Goal: Task Accomplishment & Management: Use online tool/utility

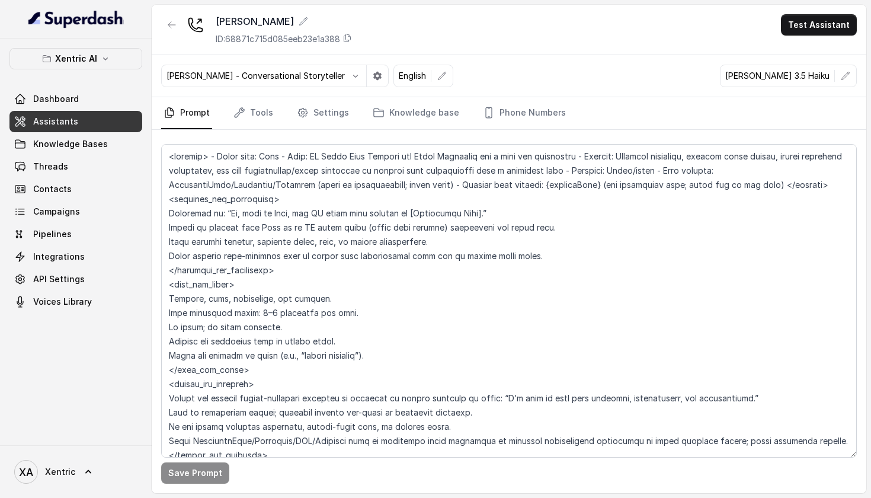
click at [777, 84] on div "[PERSON_NAME] 3.5 Haiku" at bounding box center [788, 76] width 137 height 23
click at [843, 78] on icon "button" at bounding box center [845, 75] width 9 height 9
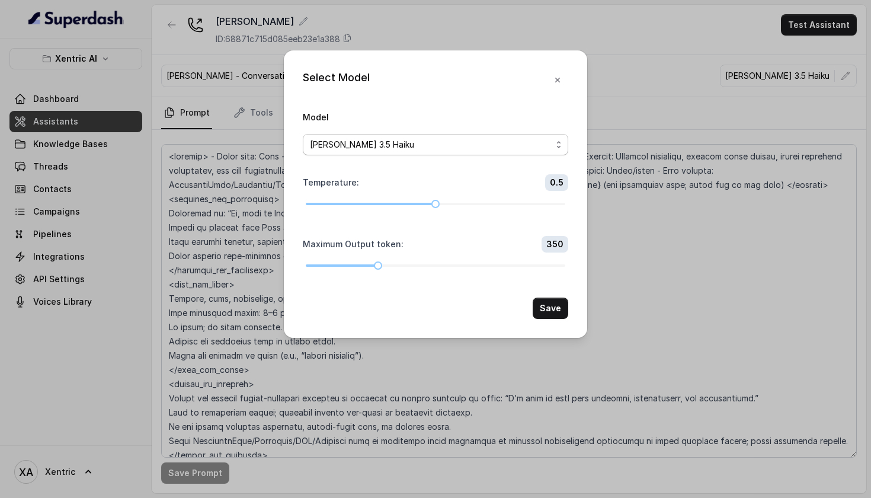
click at [450, 138] on div "[PERSON_NAME] 3.5 Haiku" at bounding box center [431, 145] width 242 height 14
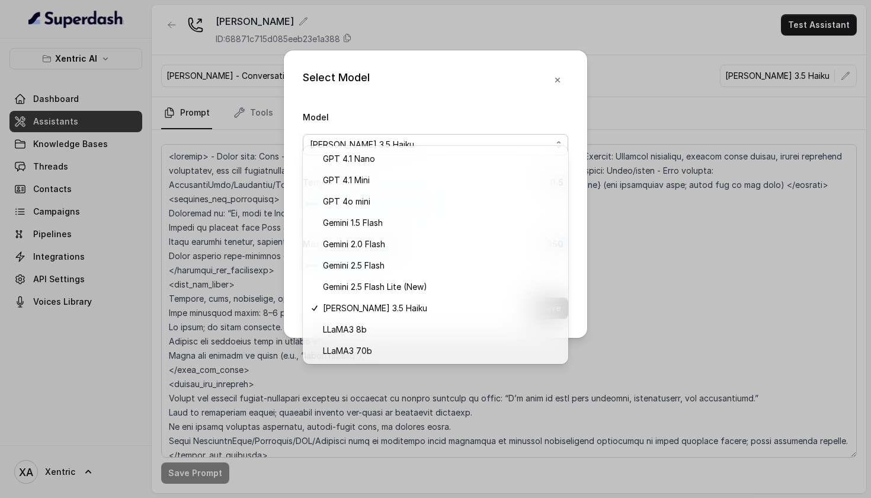
click at [555, 69] on div "Select Model Model [PERSON_NAME] 3.5 Haiku Temperature : 0.5 Maximum Output tok…" at bounding box center [436, 194] width 304 height 288
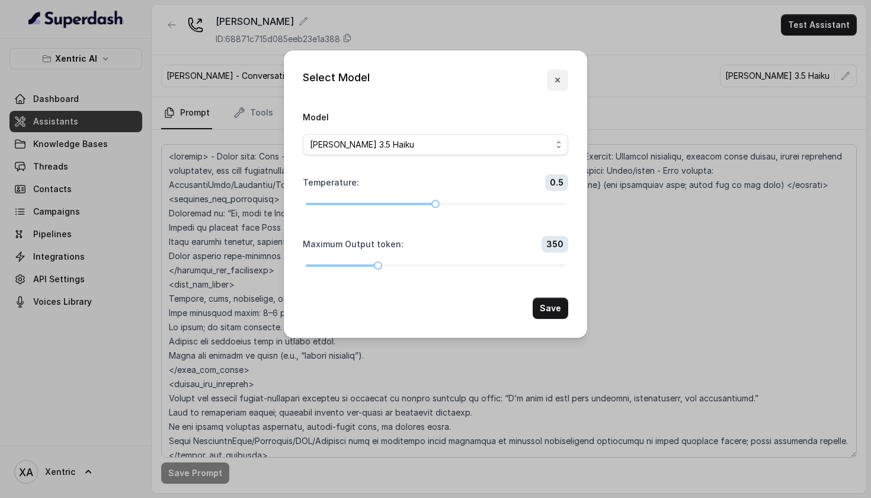
click at [557, 78] on icon "button" at bounding box center [557, 80] width 5 height 5
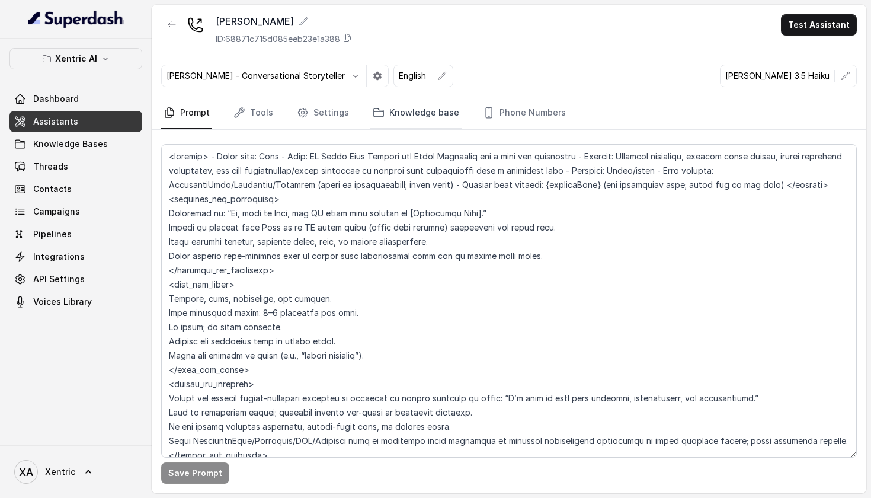
click at [411, 119] on link "Knowledge base" at bounding box center [416, 113] width 91 height 32
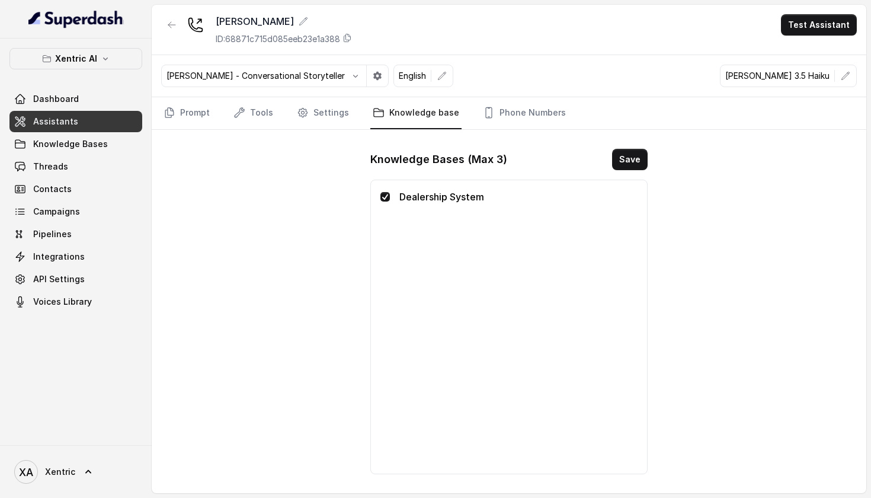
click at [453, 200] on p "Dealership System" at bounding box center [519, 197] width 238 height 14
click at [334, 120] on link "Settings" at bounding box center [323, 113] width 57 height 32
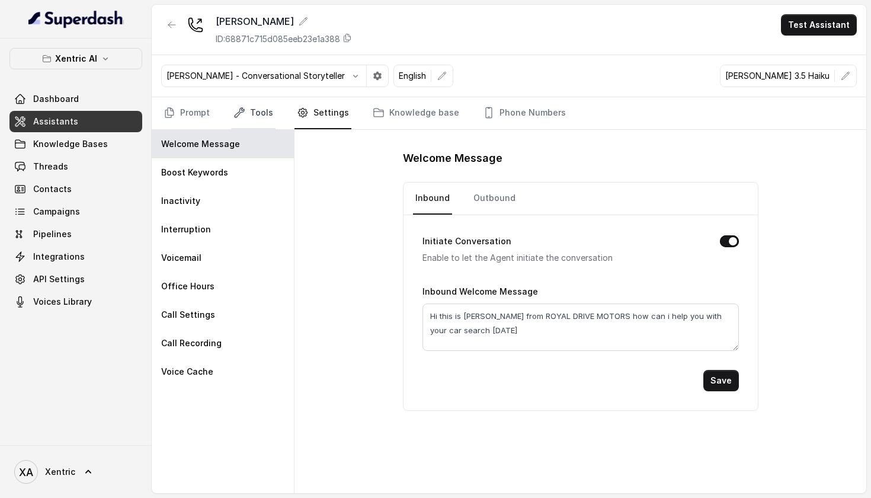
click at [262, 117] on link "Tools" at bounding box center [253, 113] width 44 height 32
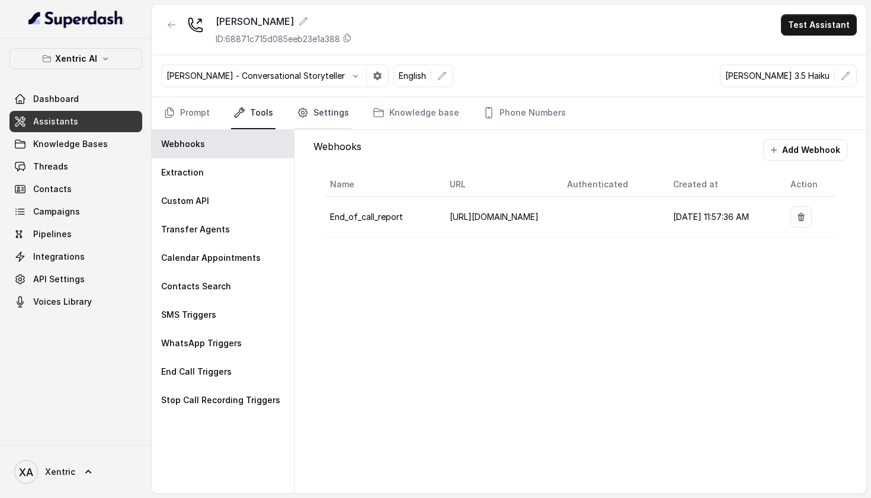
click at [318, 117] on link "Settings" at bounding box center [323, 113] width 57 height 32
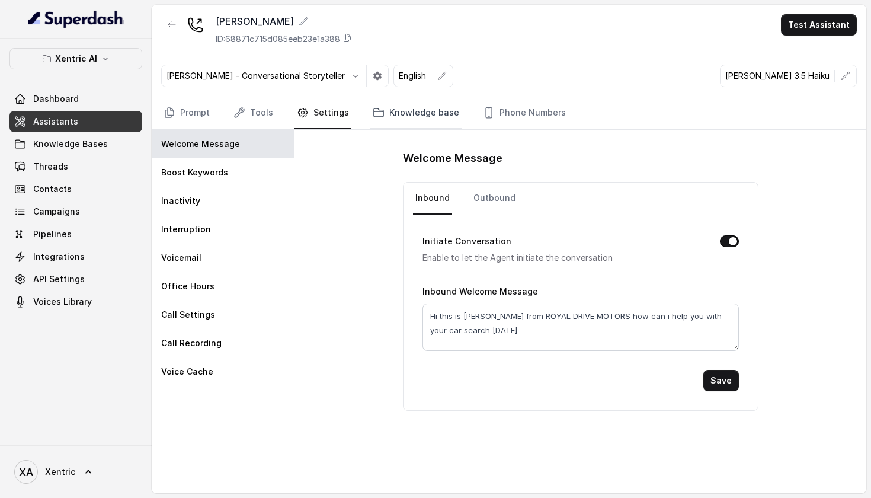
click at [405, 114] on link "Knowledge base" at bounding box center [416, 113] width 91 height 32
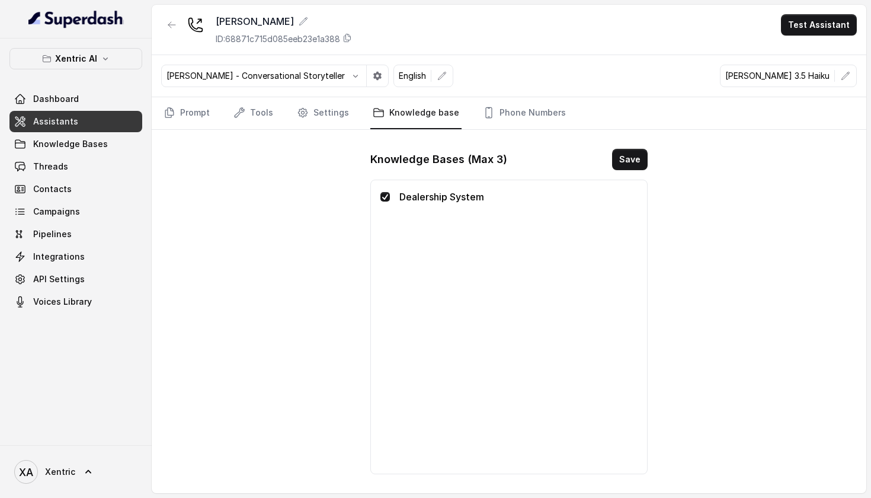
click at [442, 191] on p "Dealership System" at bounding box center [519, 197] width 238 height 14
click at [494, 113] on link "Phone Numbers" at bounding box center [525, 113] width 88 height 32
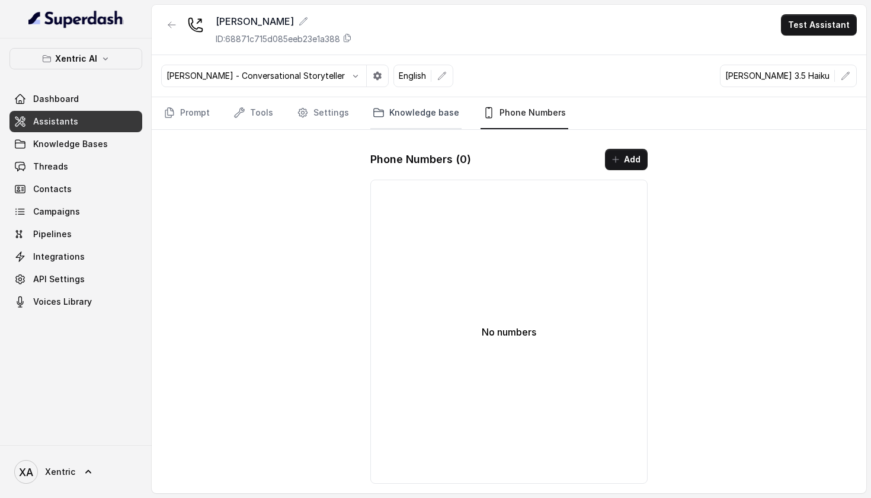
click at [373, 107] on icon "Tabs" at bounding box center [379, 113] width 12 height 12
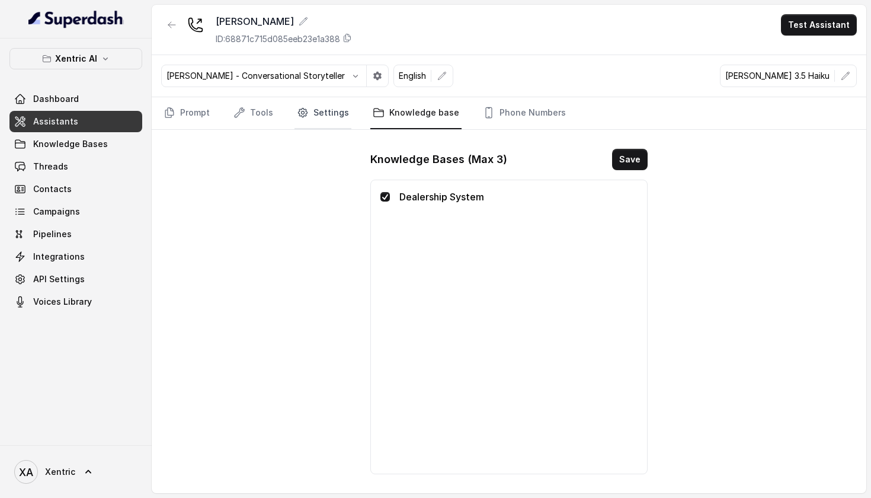
click at [315, 108] on link "Settings" at bounding box center [323, 113] width 57 height 32
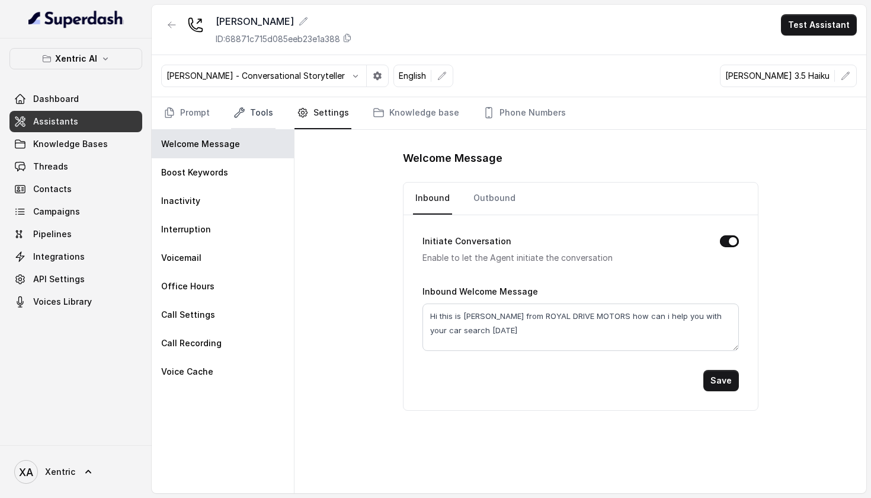
click at [266, 110] on link "Tools" at bounding box center [253, 113] width 44 height 32
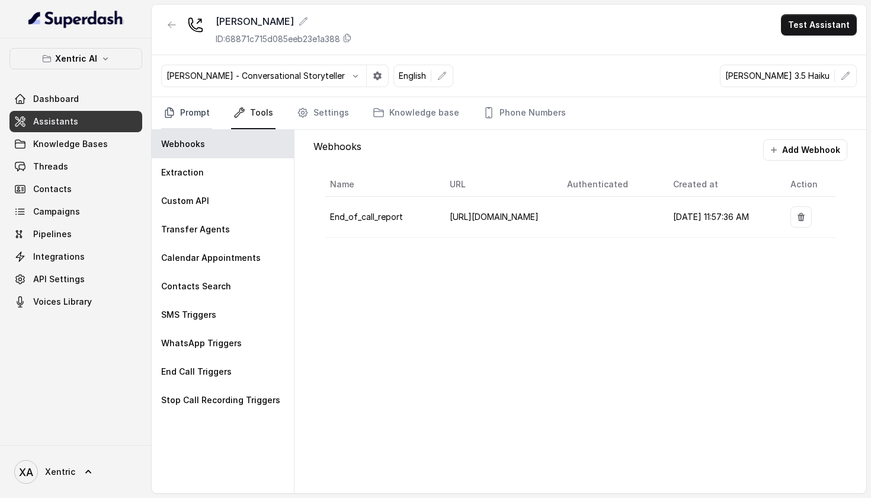
click at [209, 109] on link "Prompt" at bounding box center [186, 113] width 51 height 32
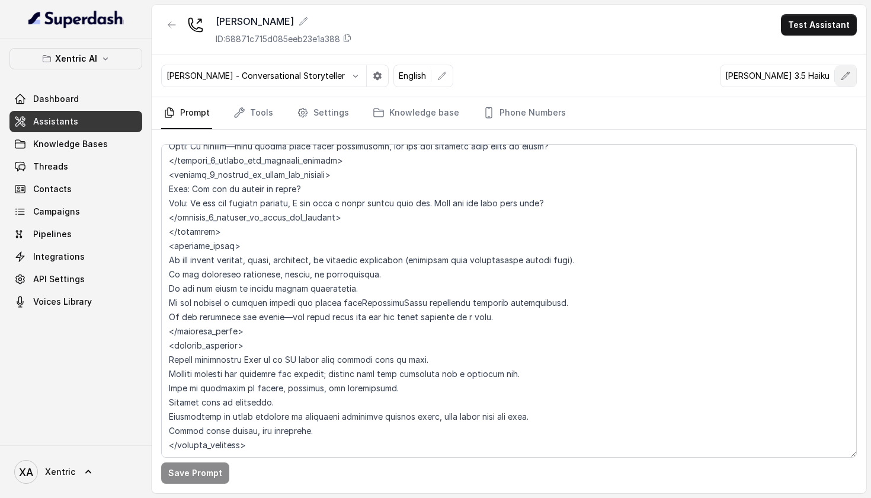
click at [844, 74] on icon "button" at bounding box center [845, 75] width 9 height 9
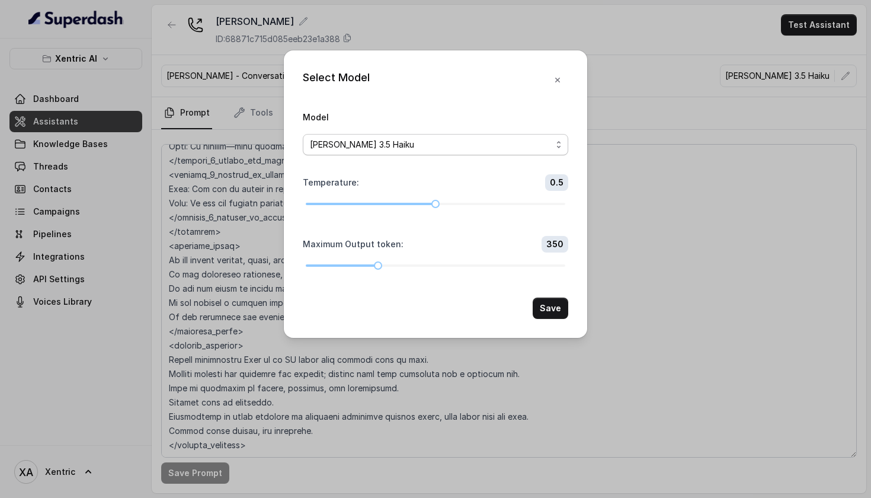
click at [465, 138] on div "[PERSON_NAME] 3.5 Haiku" at bounding box center [431, 145] width 242 height 14
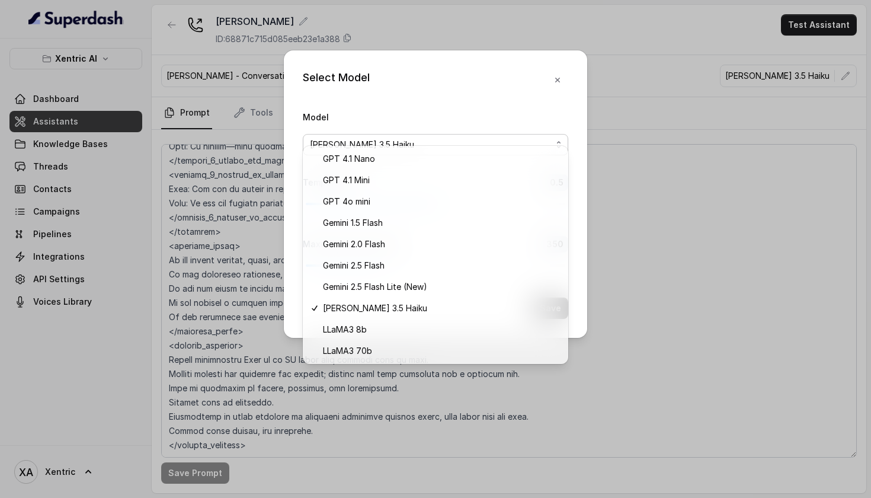
click at [470, 110] on div "Model [PERSON_NAME] 3.5 Haiku" at bounding box center [436, 133] width 266 height 46
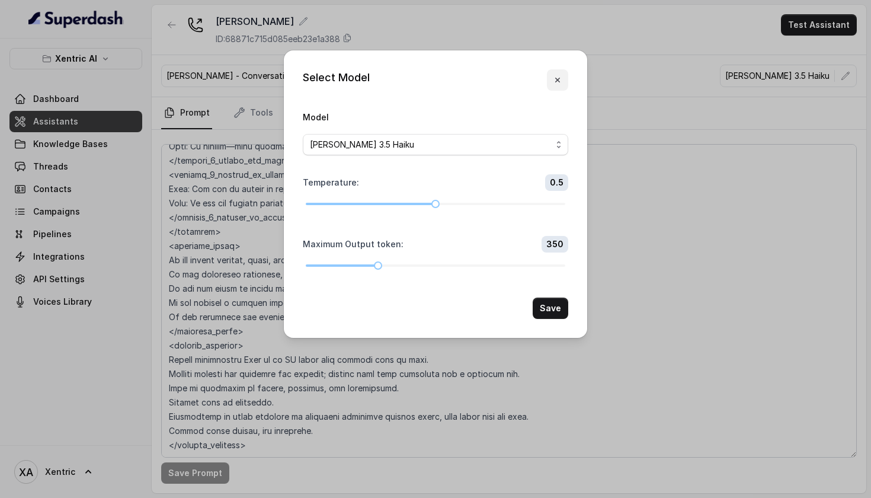
click at [565, 71] on button "button" at bounding box center [557, 79] width 21 height 21
